Goal: Information Seeking & Learning: Learn about a topic

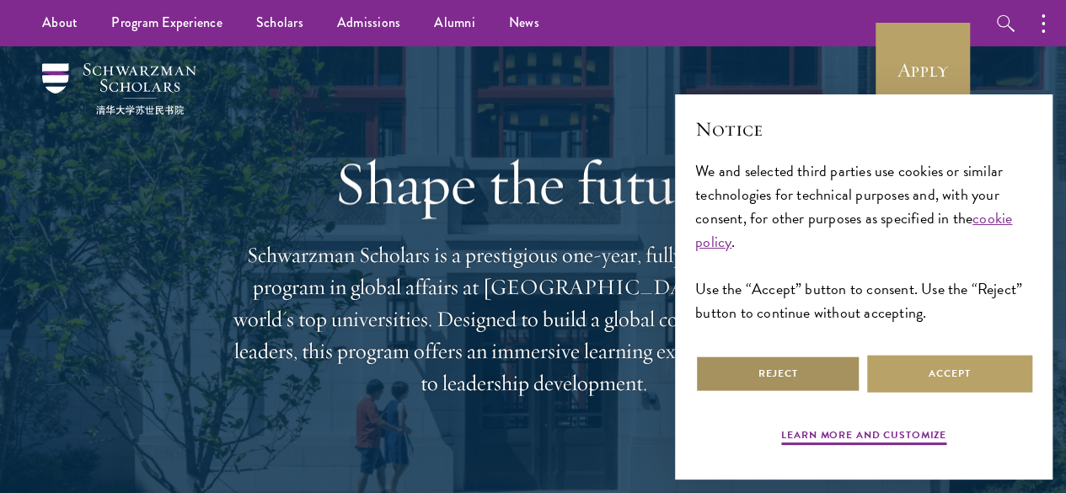
click at [752, 363] on button "Reject" at bounding box center [777, 374] width 165 height 38
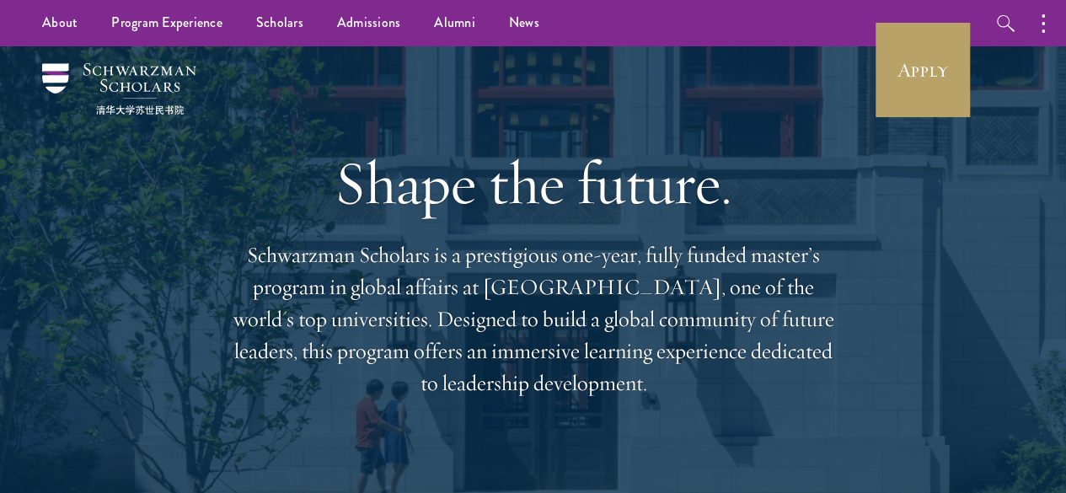
click at [297, 266] on p "Schwarzman Scholars is a prestigious one-year, fully funded master’s program in…" at bounding box center [533, 319] width 607 height 160
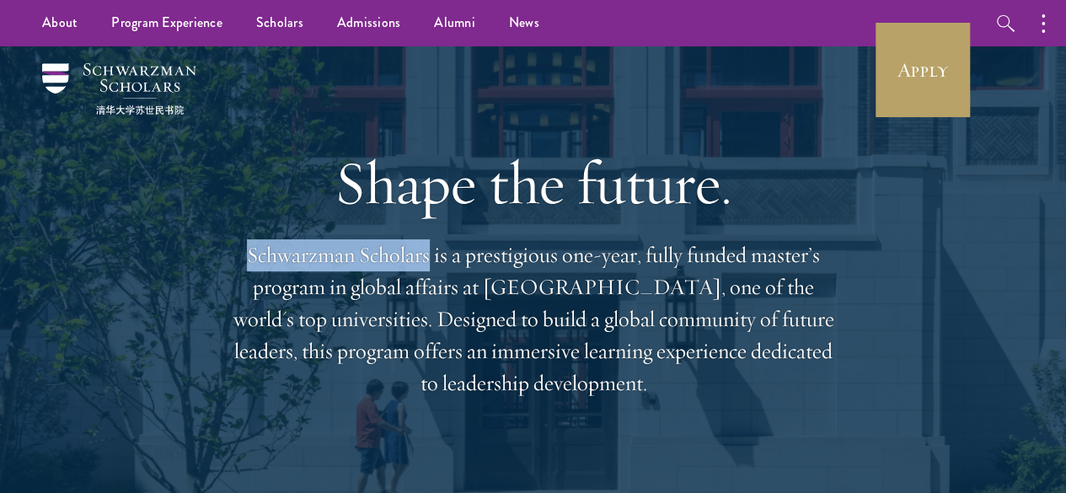
drag, startPoint x: 297, startPoint y: 266, endPoint x: 392, endPoint y: 260, distance: 95.4
click at [392, 260] on p "Schwarzman Scholars is a prestigious one-year, fully funded master’s program in…" at bounding box center [533, 319] width 607 height 160
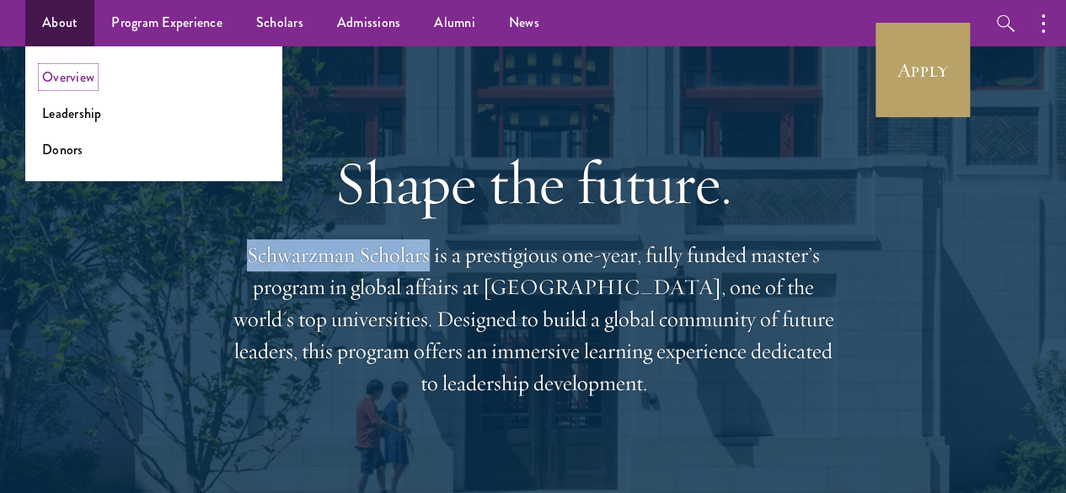
click at [69, 82] on link "Overview" at bounding box center [68, 76] width 52 height 19
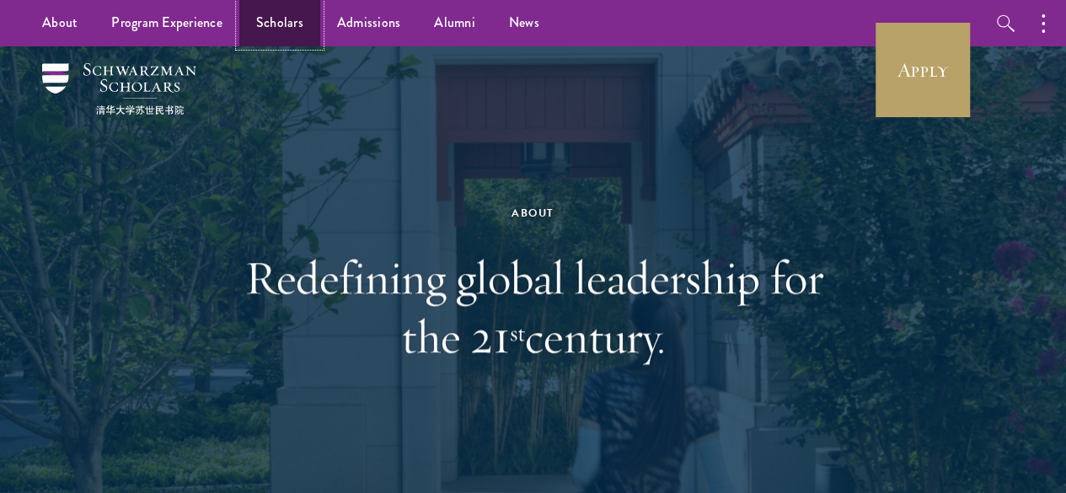
click at [276, 19] on link "Scholars" at bounding box center [279, 23] width 81 height 46
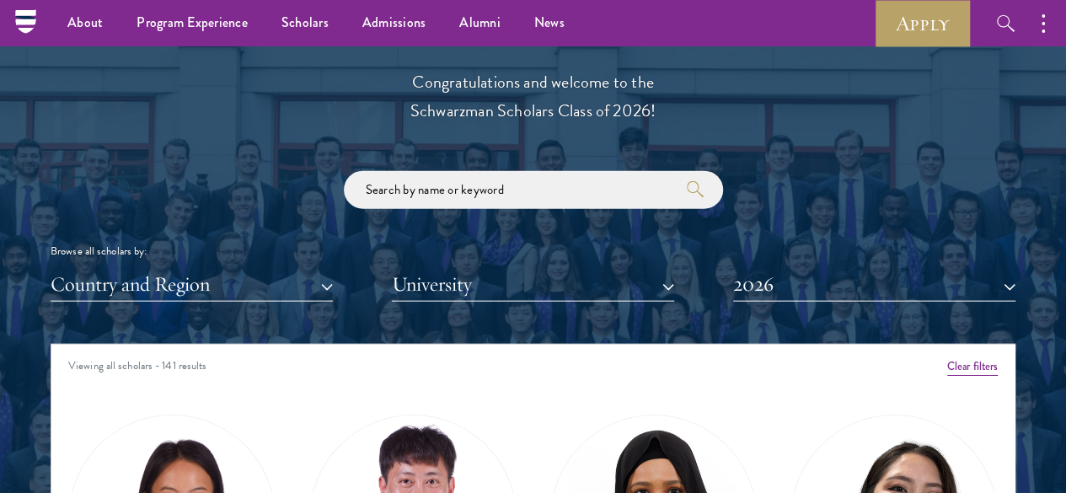
scroll to position [1854, 0]
click at [174, 267] on button "Country and Region" at bounding box center [192, 284] width 282 height 35
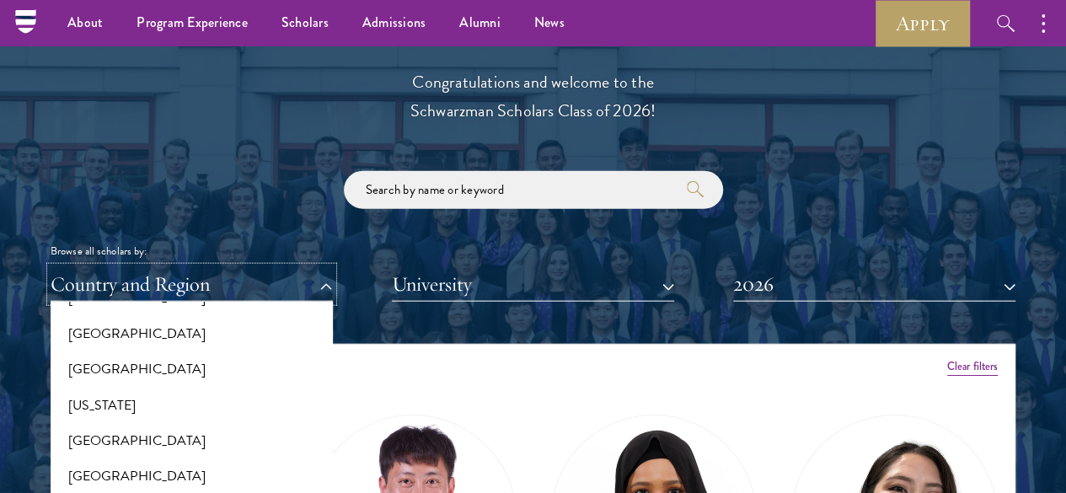
scroll to position [1264, 0]
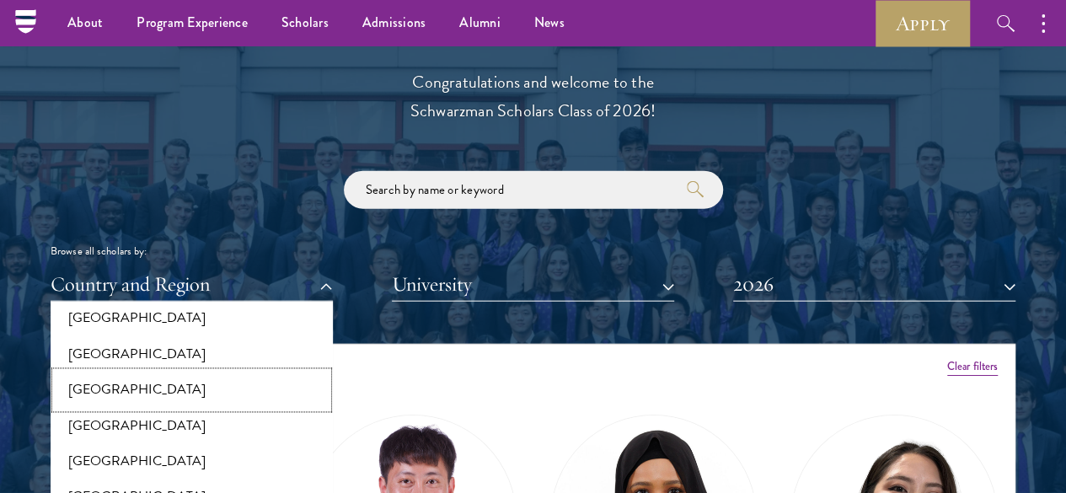
click at [130, 372] on button "[GEOGRAPHIC_DATA]" at bounding box center [192, 389] width 272 height 35
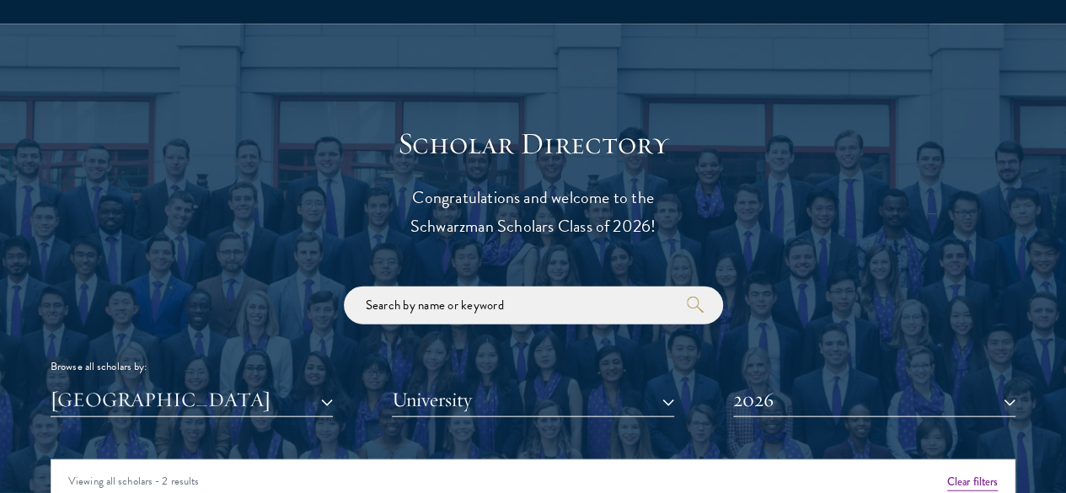
scroll to position [1432, 0]
